Goal: Task Accomplishment & Management: Use online tool/utility

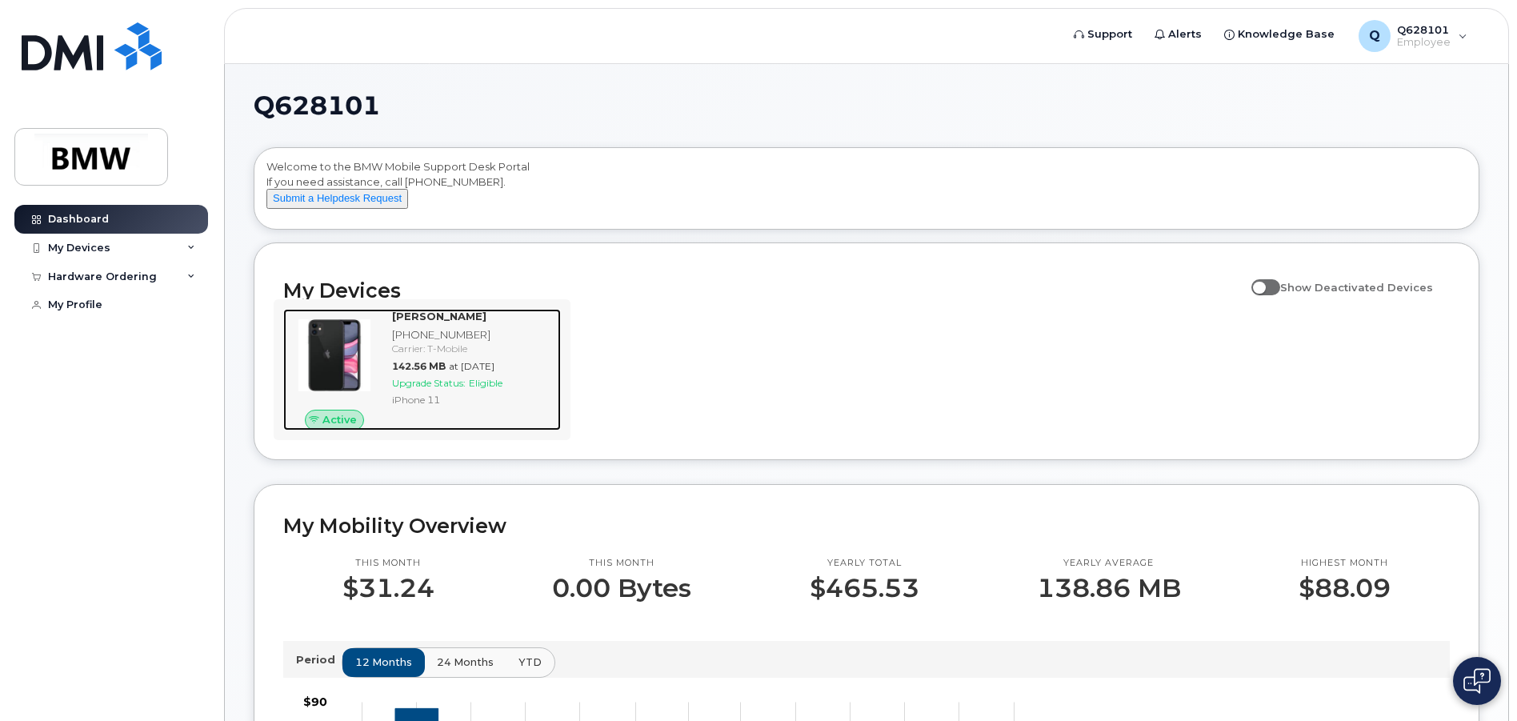
click at [308, 367] on img at bounding box center [334, 355] width 77 height 77
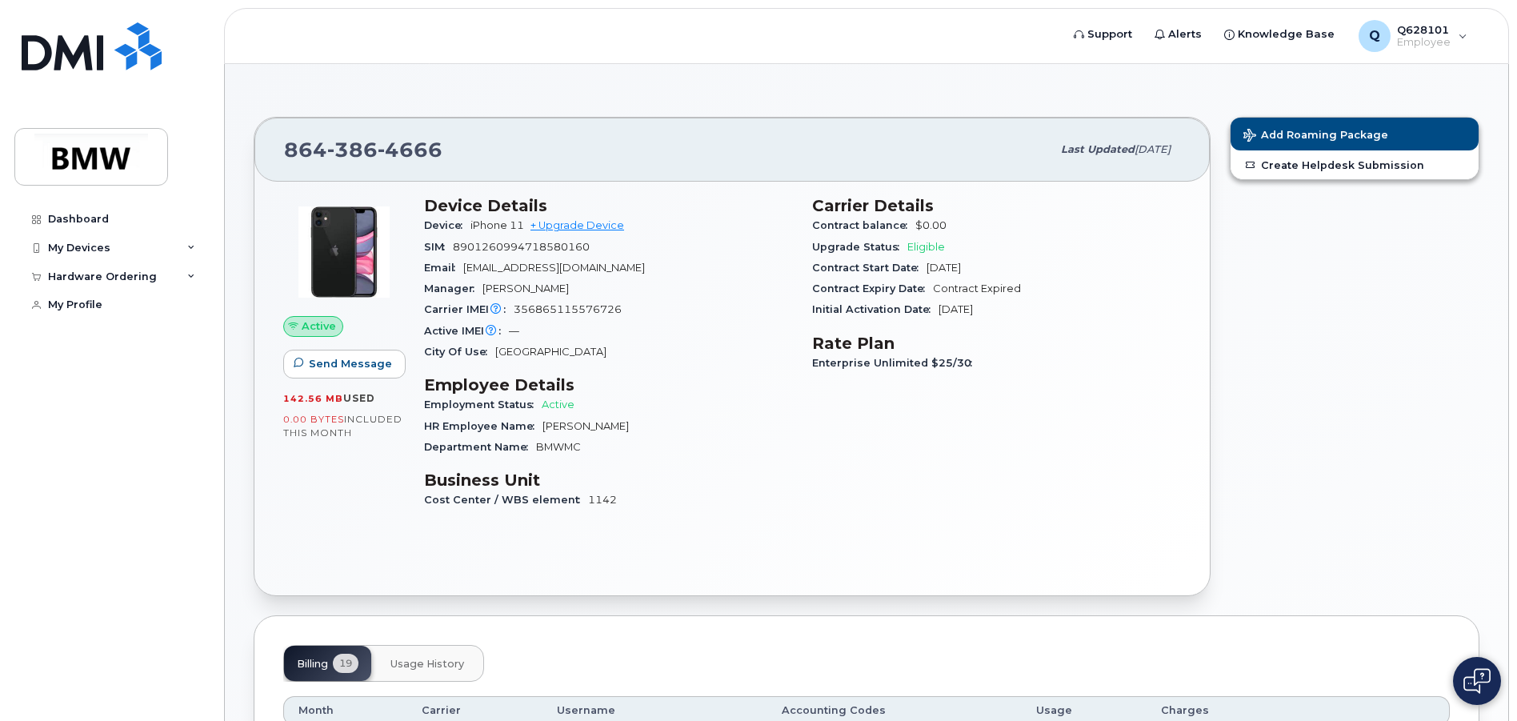
click at [716, 312] on div "Carrier IMEI Carrier IMEI is reported during the last billing cycle or change o…" at bounding box center [608, 309] width 369 height 21
click at [98, 258] on div "My Devices" at bounding box center [111, 248] width 194 height 29
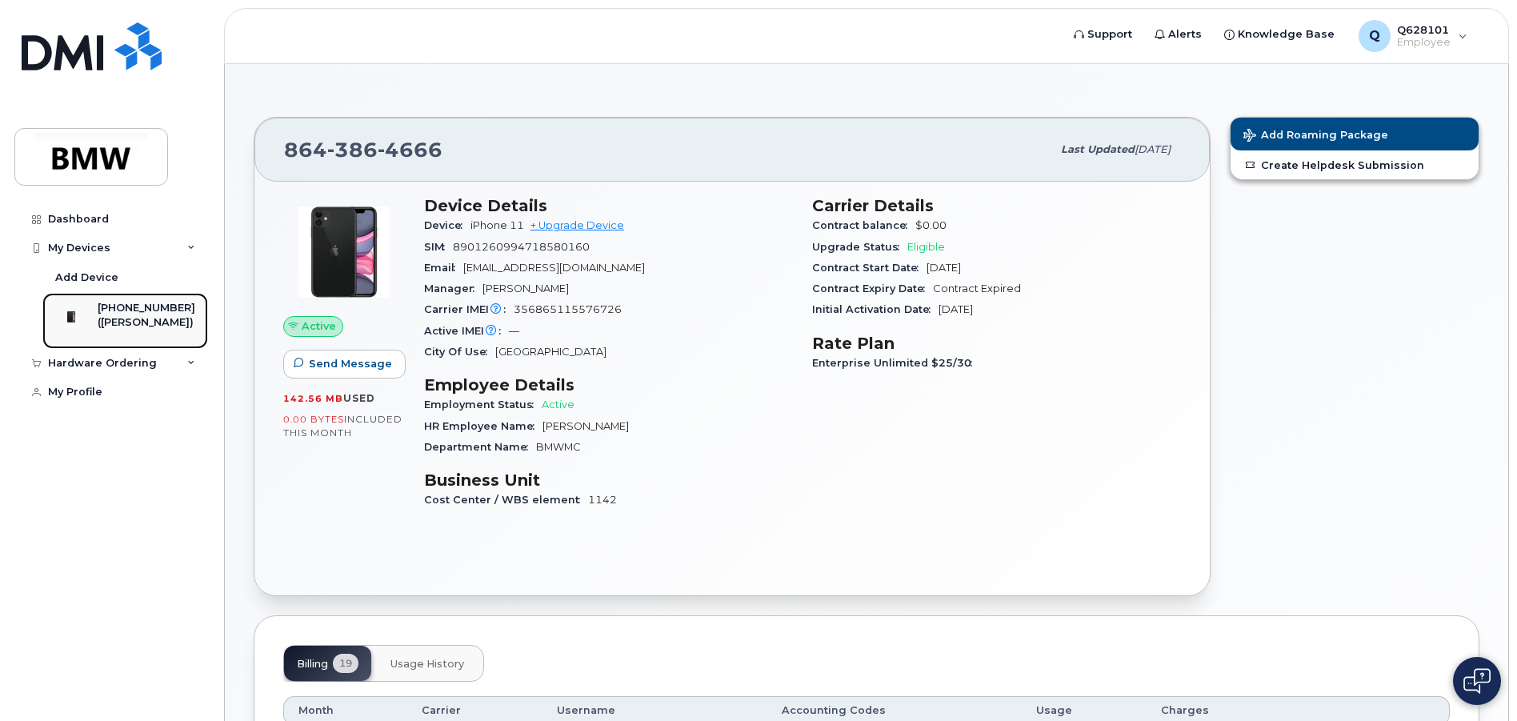
click at [92, 310] on div at bounding box center [71, 317] width 42 height 32
click at [88, 370] on div "Hardware Ordering" at bounding box center [102, 363] width 109 height 13
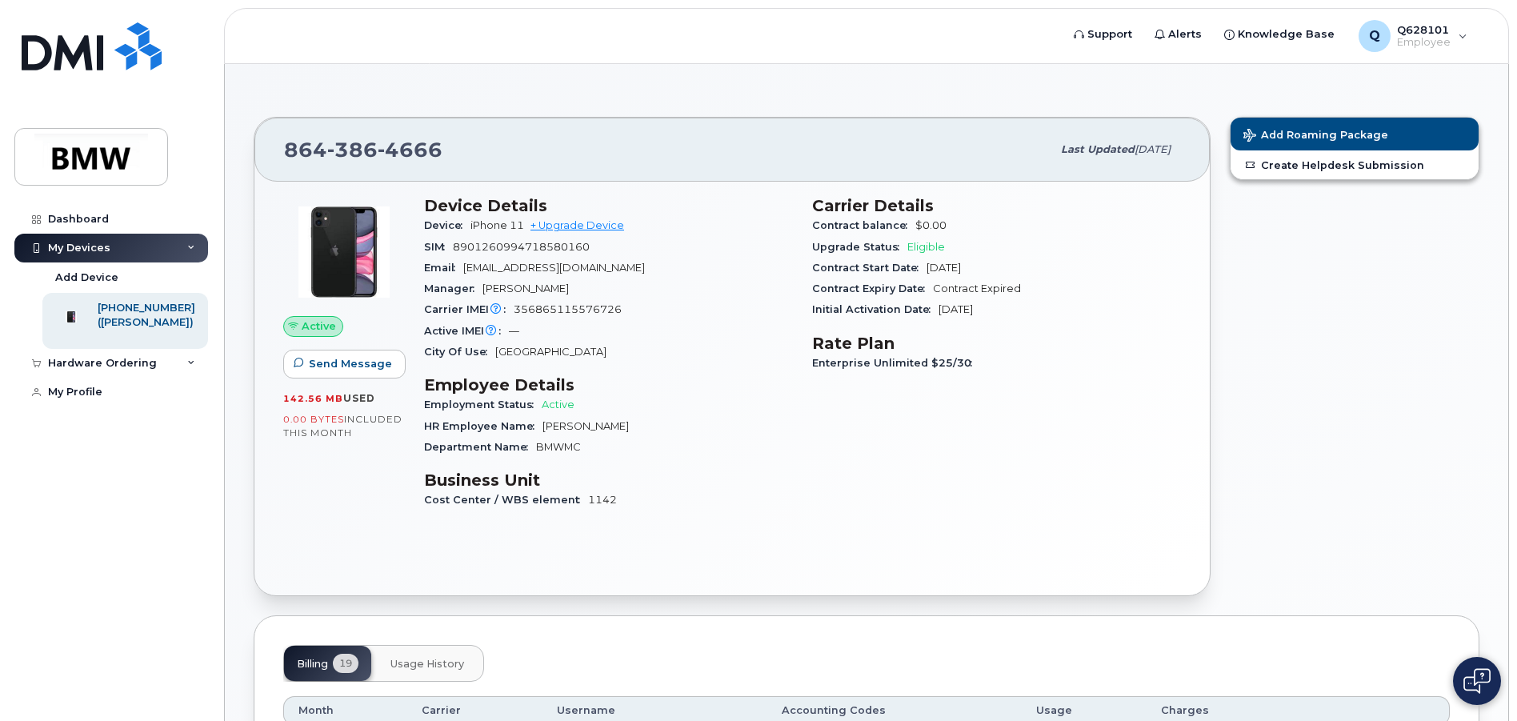
click at [1231, 479] on div "Add Roaming Package Create Helpdesk Submission" at bounding box center [1354, 356] width 269 height 498
